Goal: Find specific page/section: Find specific page/section

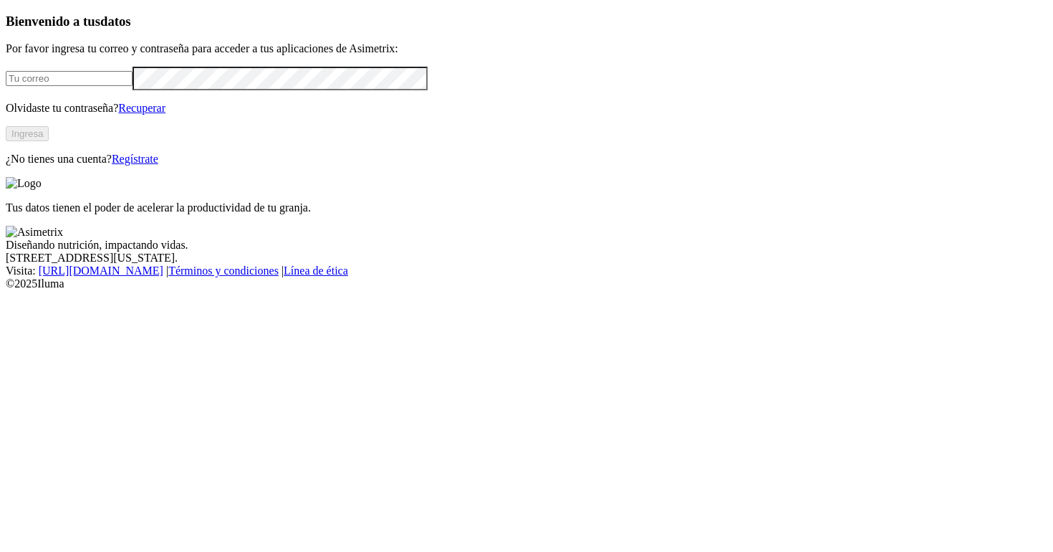
click at [133, 86] on input "email" at bounding box center [69, 78] width 127 height 15
type input "[PERSON_NAME][EMAIL_ADDRESS][PERSON_NAME][DOMAIN_NAME]"
click at [49, 141] on button "Ingresa" at bounding box center [27, 133] width 43 height 15
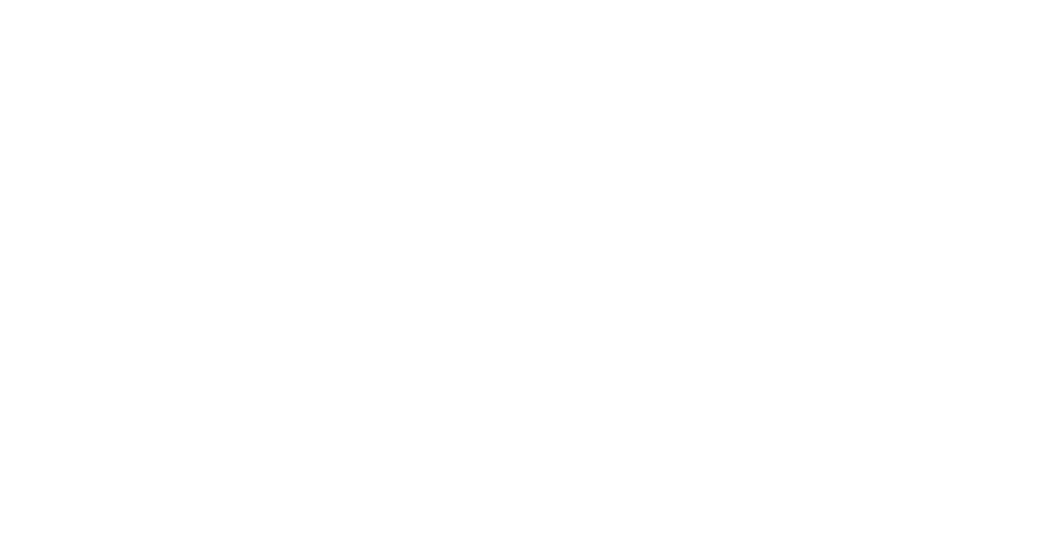
type input "pone"
